Goal: Task Accomplishment & Management: Manage account settings

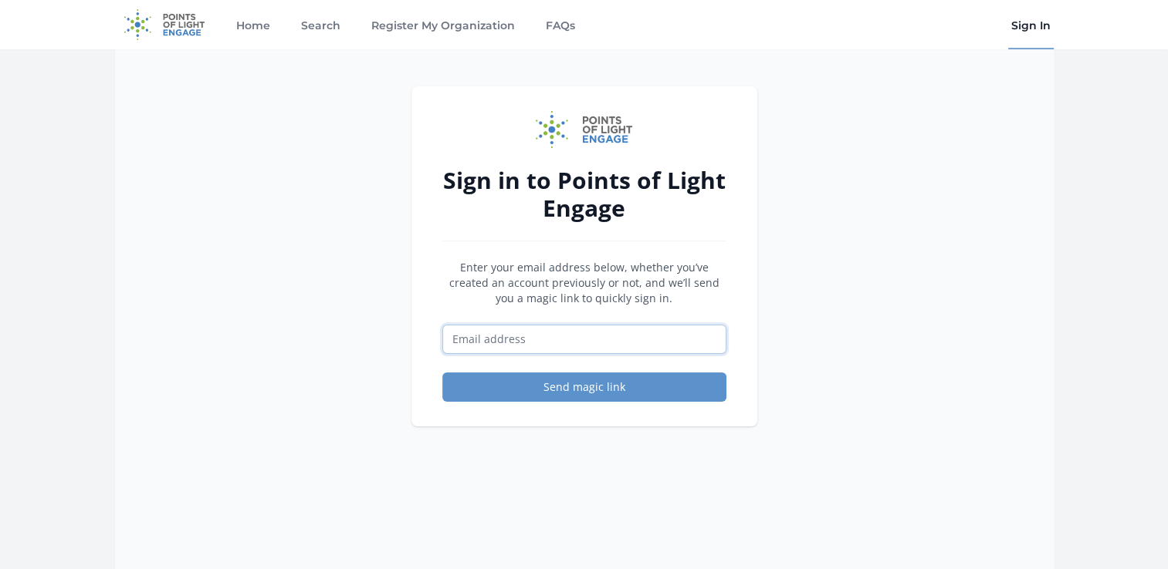
click at [492, 336] on input "Email address" at bounding box center [584, 339] width 284 height 29
type input "dmoncada@ppacg.org"
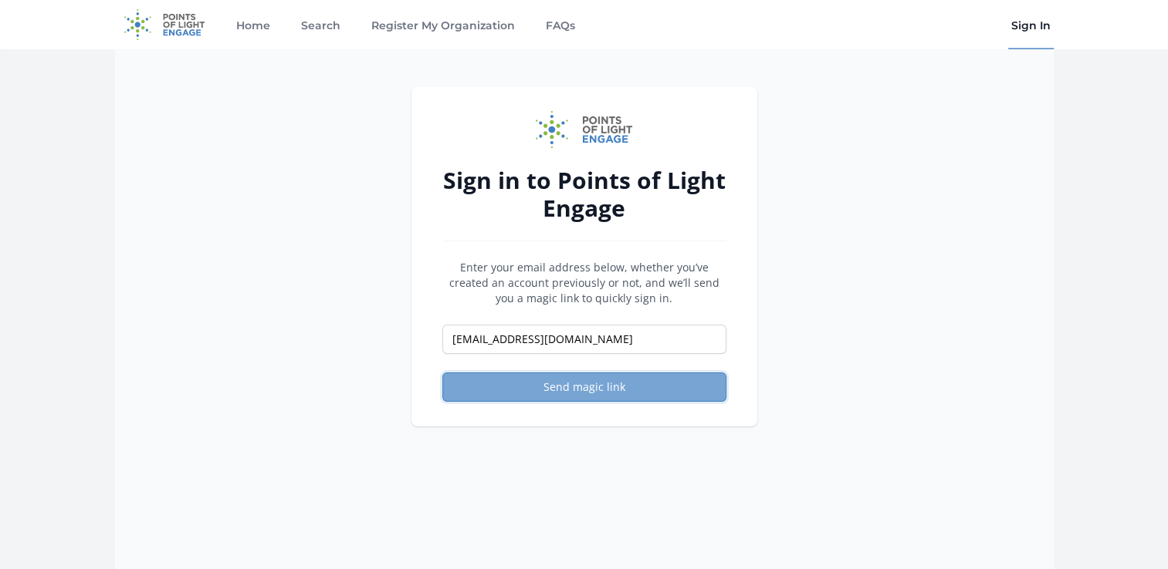
click at [576, 388] on button "Send magic link" at bounding box center [584, 387] width 284 height 29
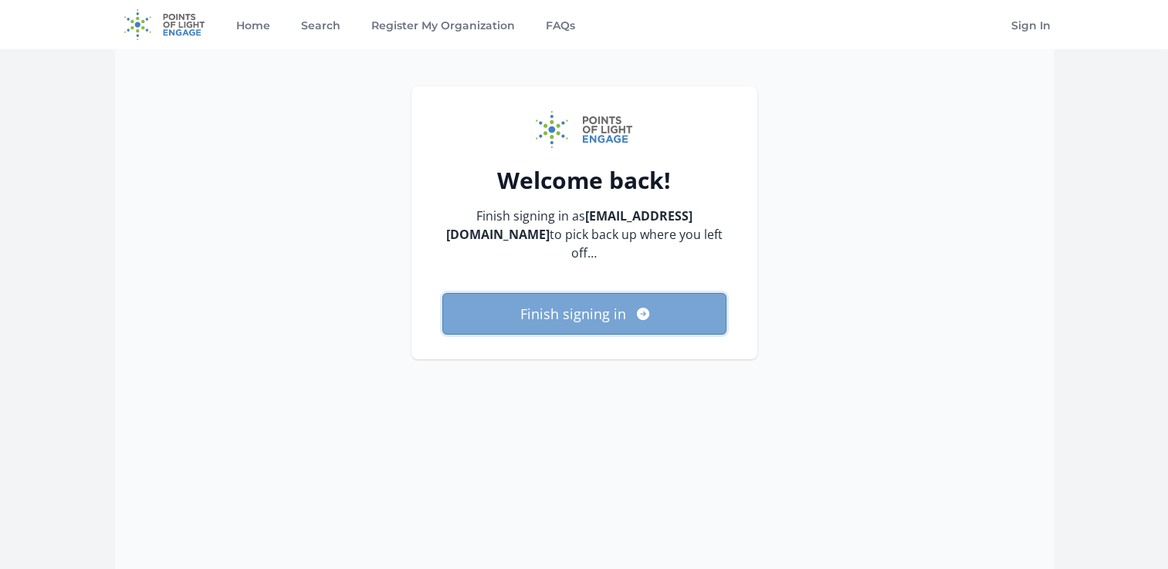
click at [608, 293] on button "Finish signing in" at bounding box center [584, 314] width 284 height 42
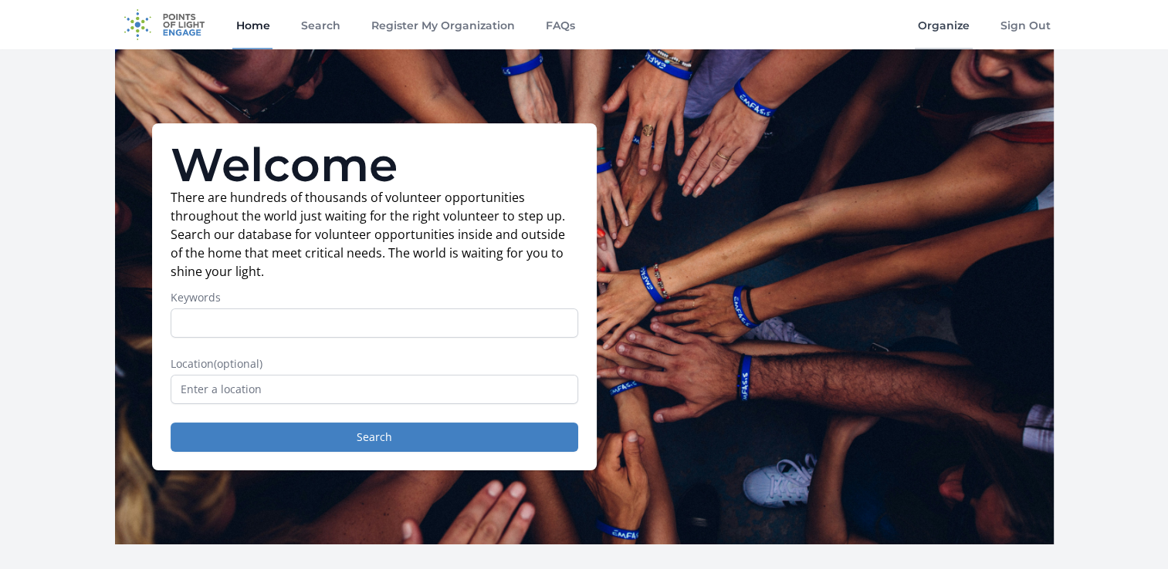
click at [957, 34] on link "Organize" at bounding box center [943, 24] width 58 height 49
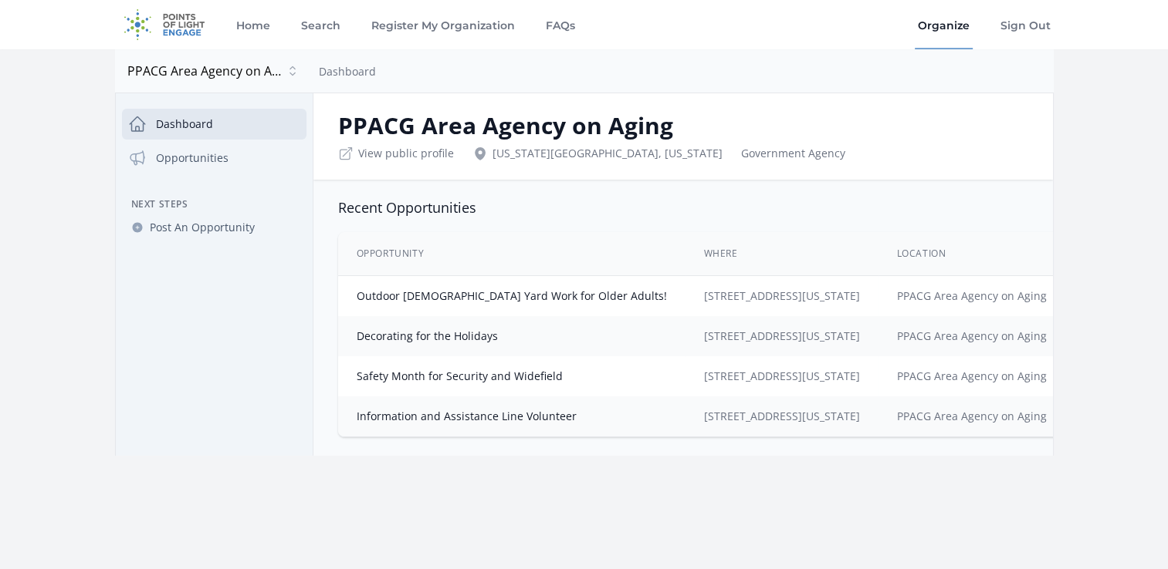
click at [760, 306] on td "[STREET_ADDRESS][US_STATE]" at bounding box center [781, 296] width 193 height 41
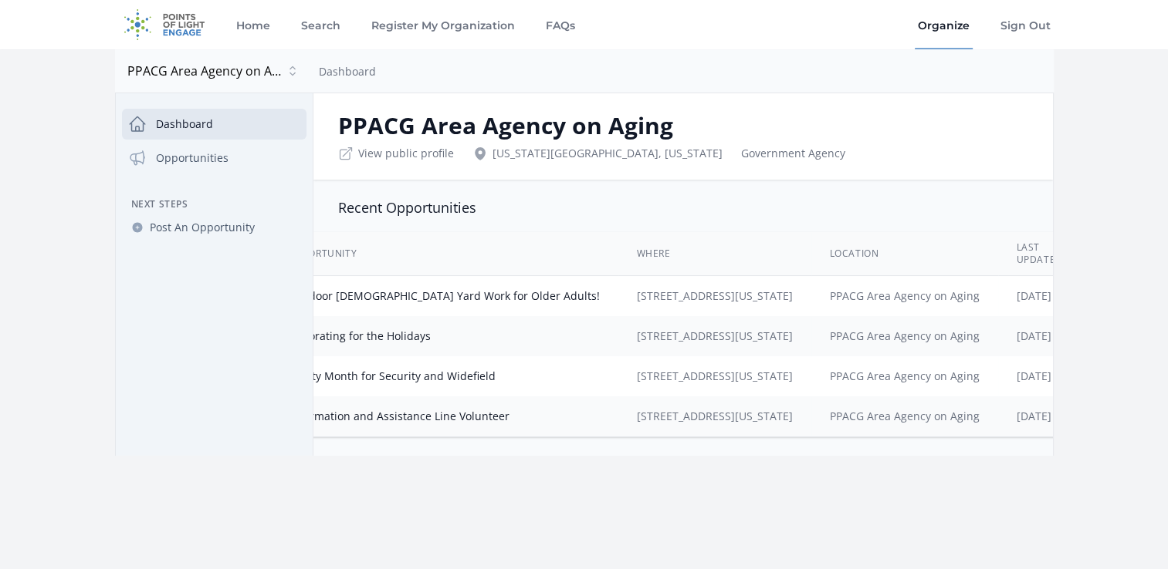
scroll to position [0, 68]
click at [392, 289] on link "Outdoor [DEMOGRAPHIC_DATA] Yard Work for Older Adults!" at bounding box center [444, 296] width 310 height 15
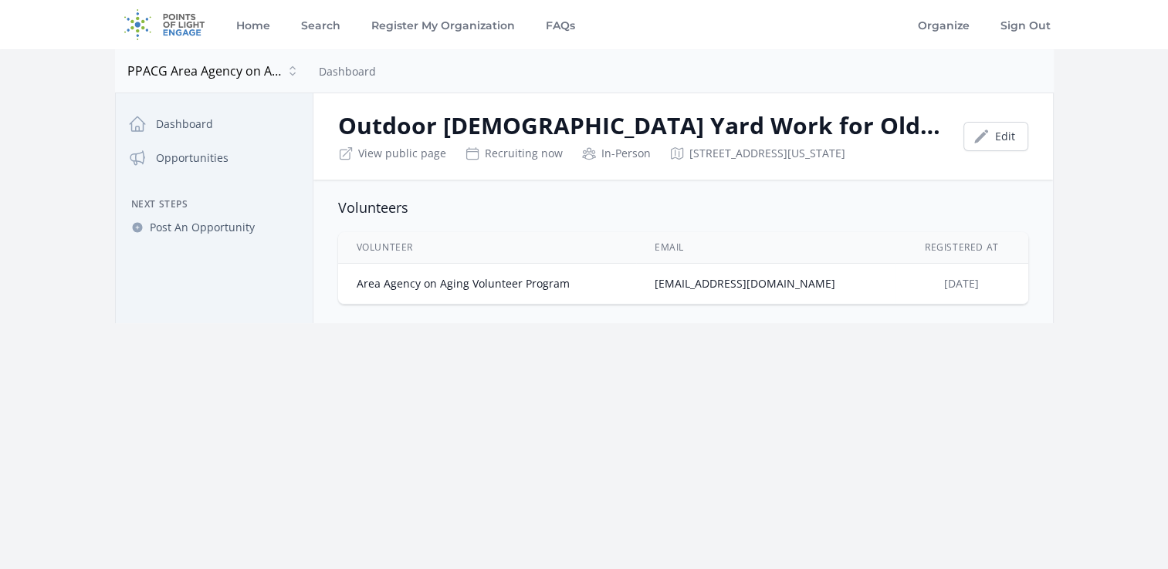
click at [397, 279] on td "Area Agency on Aging Volunteer Program" at bounding box center [487, 284] width 298 height 41
click at [161, 113] on link "Dashboard" at bounding box center [214, 124] width 184 height 31
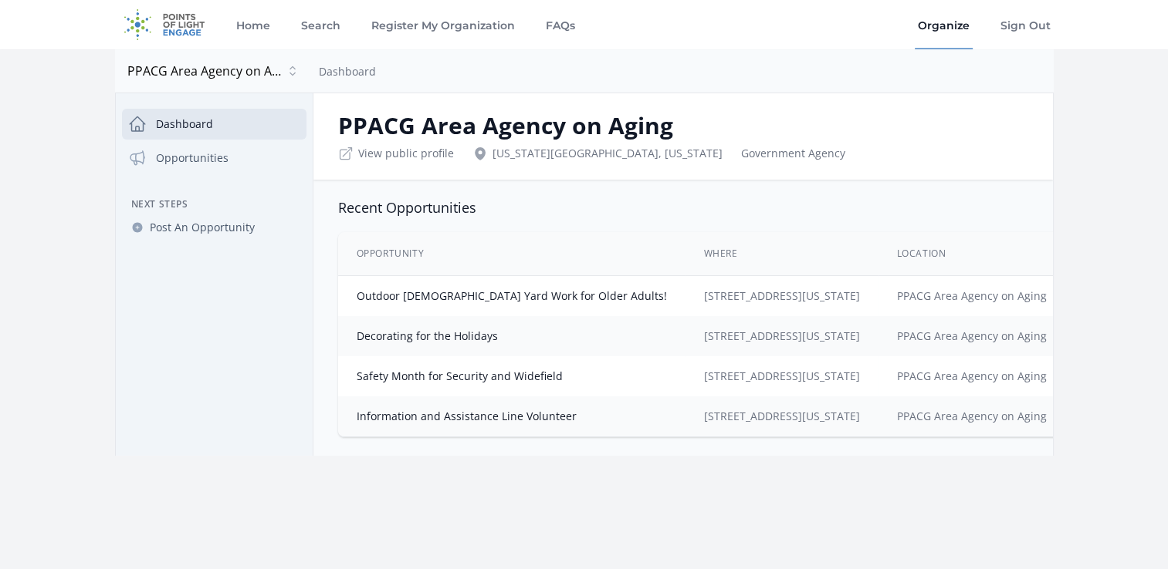
scroll to position [0, 68]
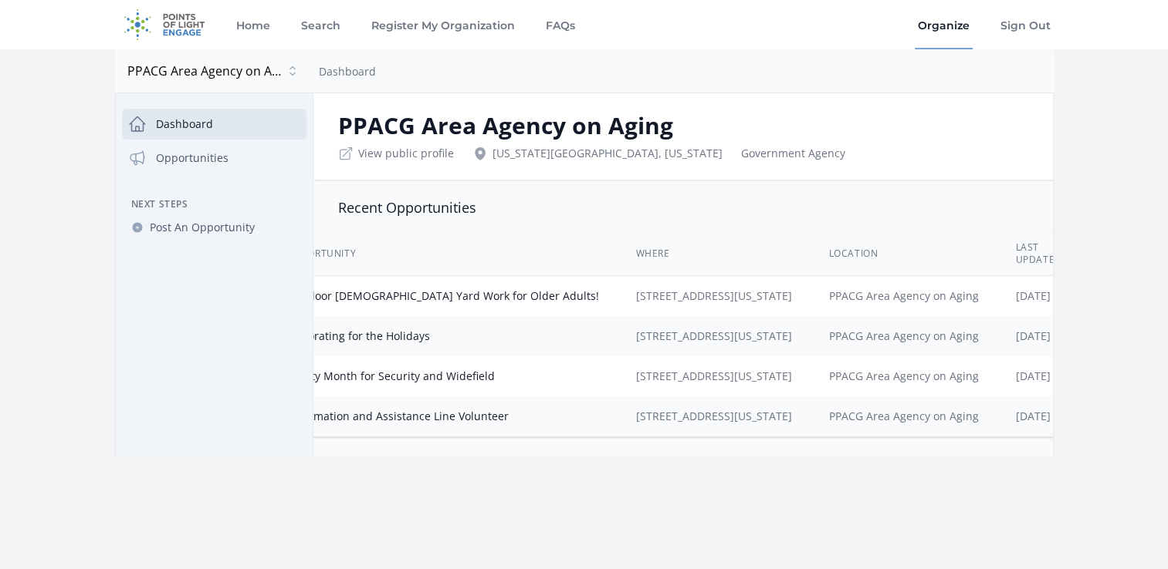
drag, startPoint x: 627, startPoint y: 440, endPoint x: 582, endPoint y: 446, distance: 45.2
click at [582, 444] on div "Opportunity Where Location Last Updated Outdoor [DEMOGRAPHIC_DATA] Yard Work fo…" at bounding box center [682, 335] width 739 height 218
drag, startPoint x: 582, startPoint y: 446, endPoint x: 559, endPoint y: 461, distance: 27.8
click at [559, 456] on div "Recent Opportunities Opportunity Where Location Last Updated" at bounding box center [682, 318] width 739 height 276
drag, startPoint x: 578, startPoint y: 438, endPoint x: 500, endPoint y: 447, distance: 78.4
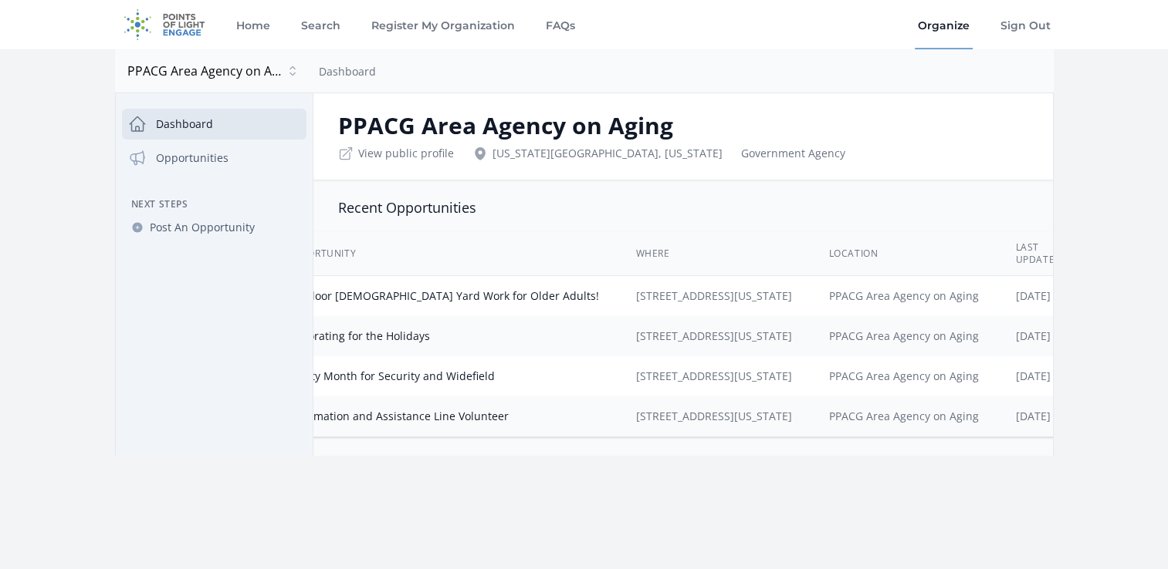
click at [500, 444] on div "Opportunity Where Location Last Updated Outdoor Seasonal Yard Work for Older Ad…" at bounding box center [682, 335] width 739 height 218
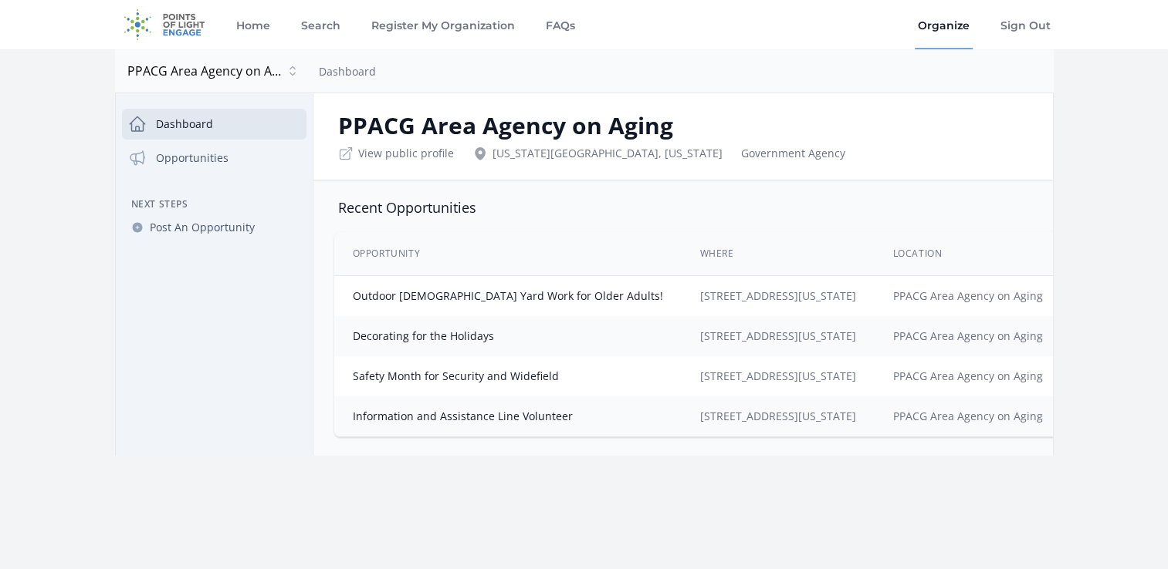
scroll to position [0, 0]
click at [478, 289] on link "Outdoor [DEMOGRAPHIC_DATA] Yard Work for Older Adults!" at bounding box center [512, 296] width 310 height 15
